Goal: Task Accomplishment & Management: Use online tool/utility

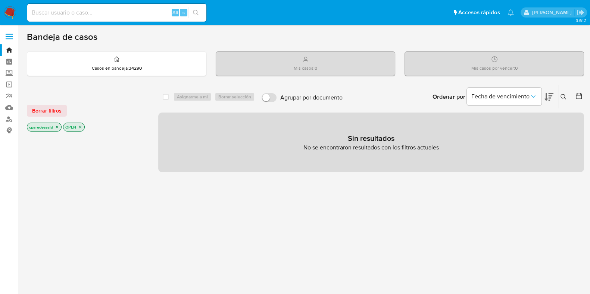
click at [59, 125] on icon "close-filter" at bounding box center [57, 127] width 4 height 4
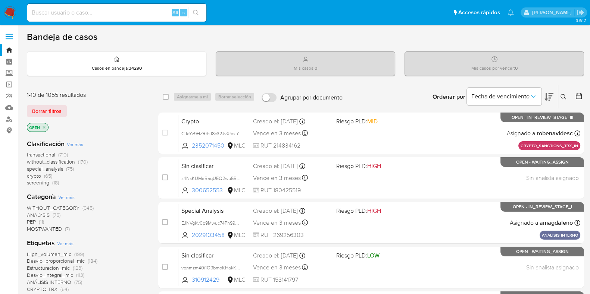
click at [551, 97] on icon at bounding box center [548, 96] width 9 height 9
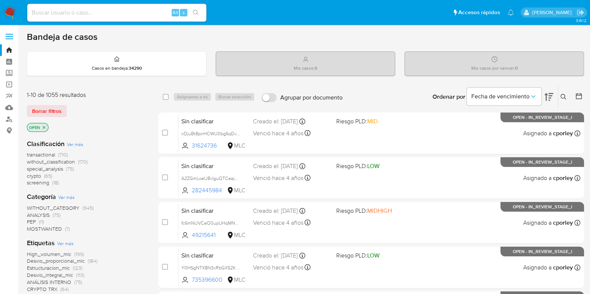
click at [578, 92] on icon at bounding box center [578, 95] width 7 height 7
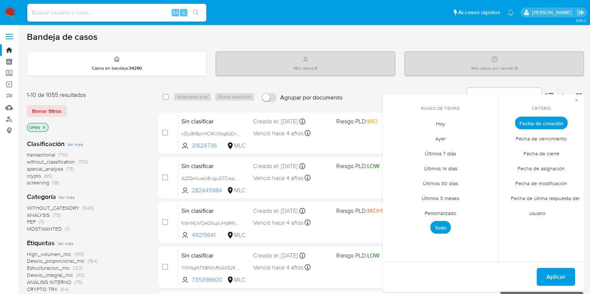
click at [450, 210] on span "Personalizado" at bounding box center [440, 212] width 47 height 15
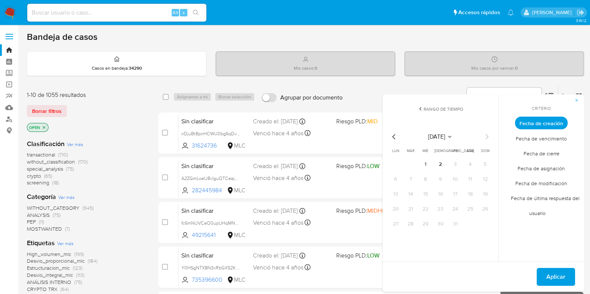
click at [395, 137] on icon "Mes anterior" at bounding box center [393, 136] width 9 height 9
click at [396, 137] on icon "Mes anterior" at bounding box center [393, 136] width 9 height 9
click at [411, 163] on button "1" at bounding box center [410, 164] width 12 height 12
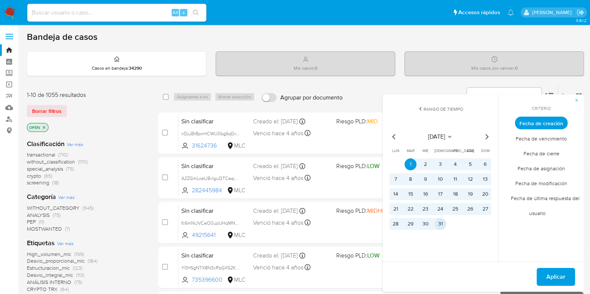
click at [438, 219] on button "31" at bounding box center [440, 224] width 12 height 12
click at [538, 271] on button "Aplicar" at bounding box center [555, 277] width 38 height 18
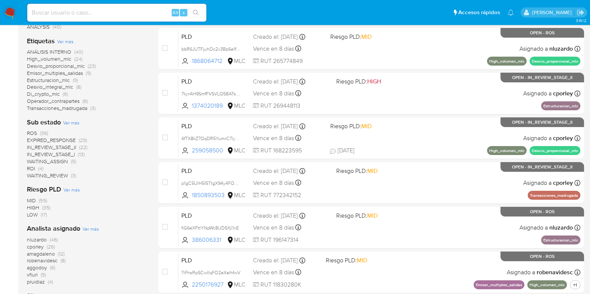
scroll to position [186, 0]
